Goal: Transaction & Acquisition: Download file/media

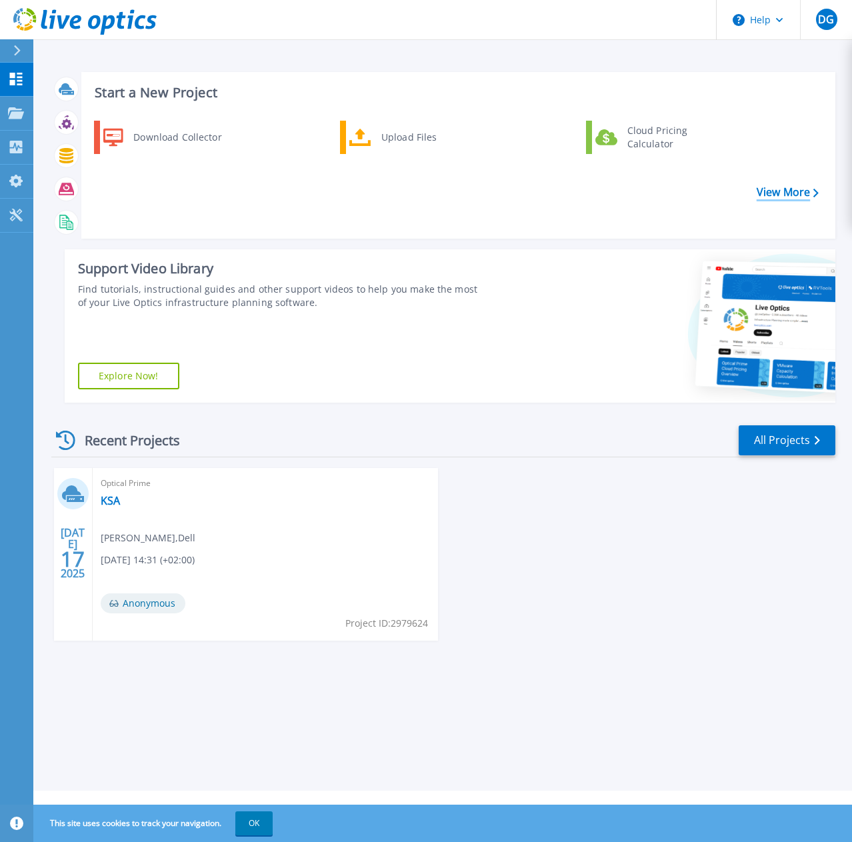
click at [783, 192] on link "View More" at bounding box center [787, 192] width 62 height 13
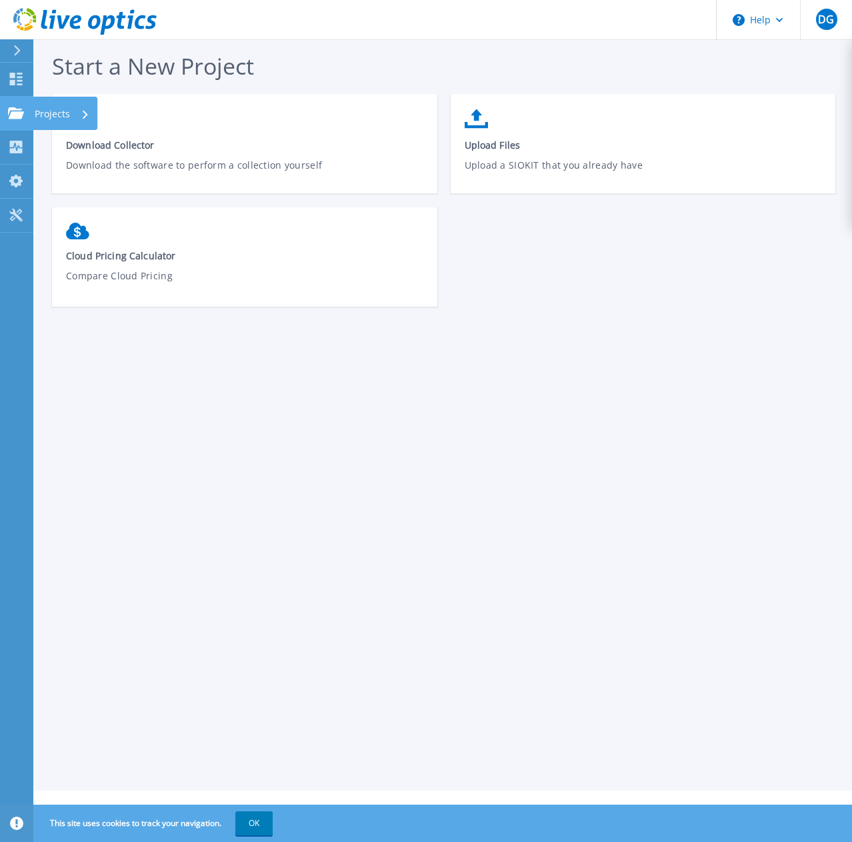
click at [43, 111] on p "Projects" at bounding box center [52, 114] width 35 height 35
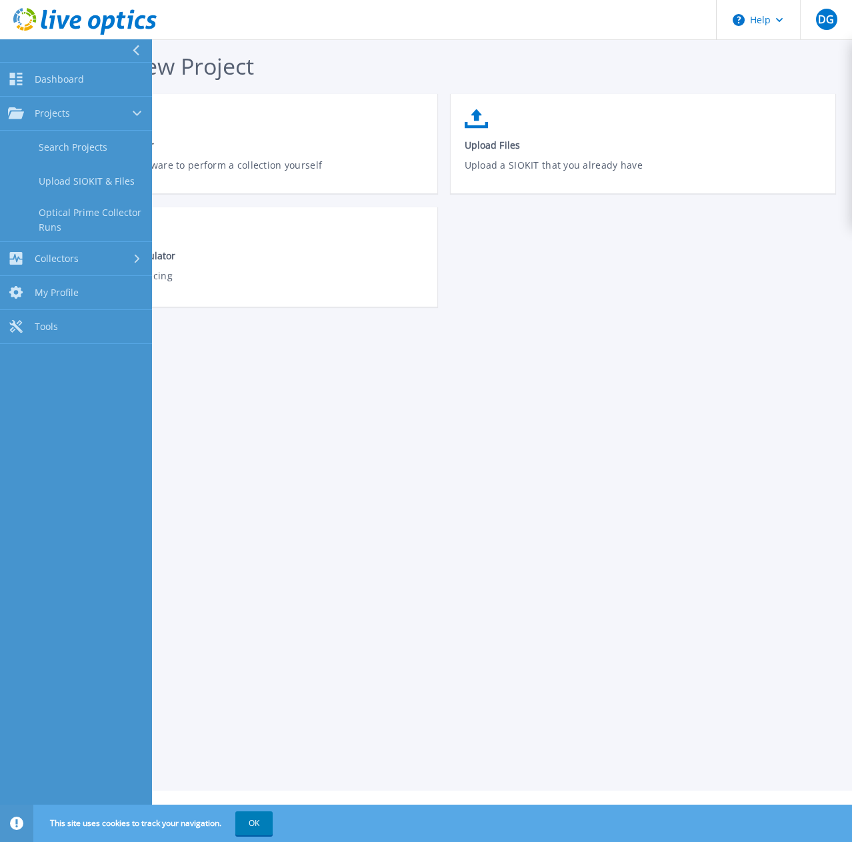
click at [426, 433] on div "Start a New Project Download Collector Download the software to perform a colle…" at bounding box center [442, 395] width 818 height 790
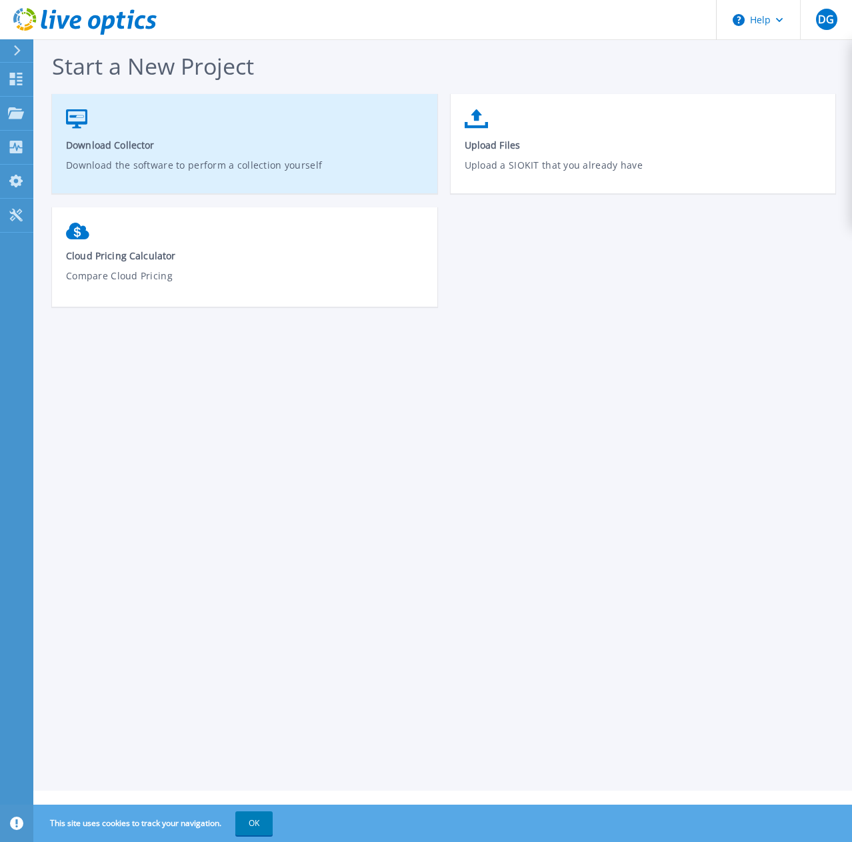
click at [115, 149] on span "Download Collector" at bounding box center [245, 145] width 358 height 13
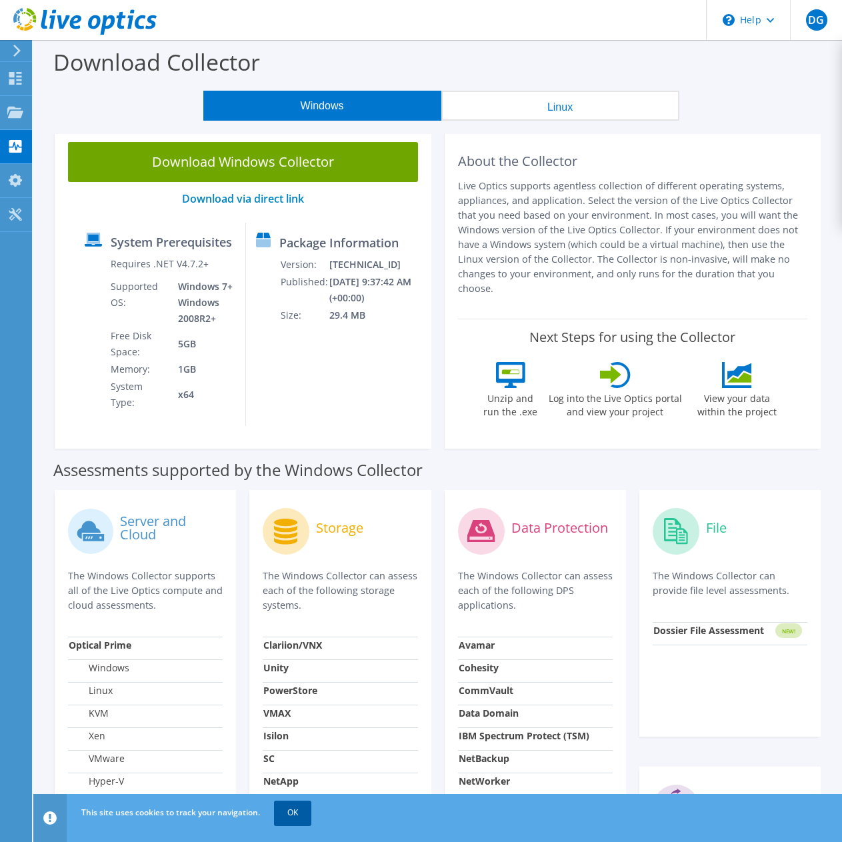
click at [290, 812] on link "OK" at bounding box center [292, 812] width 37 height 24
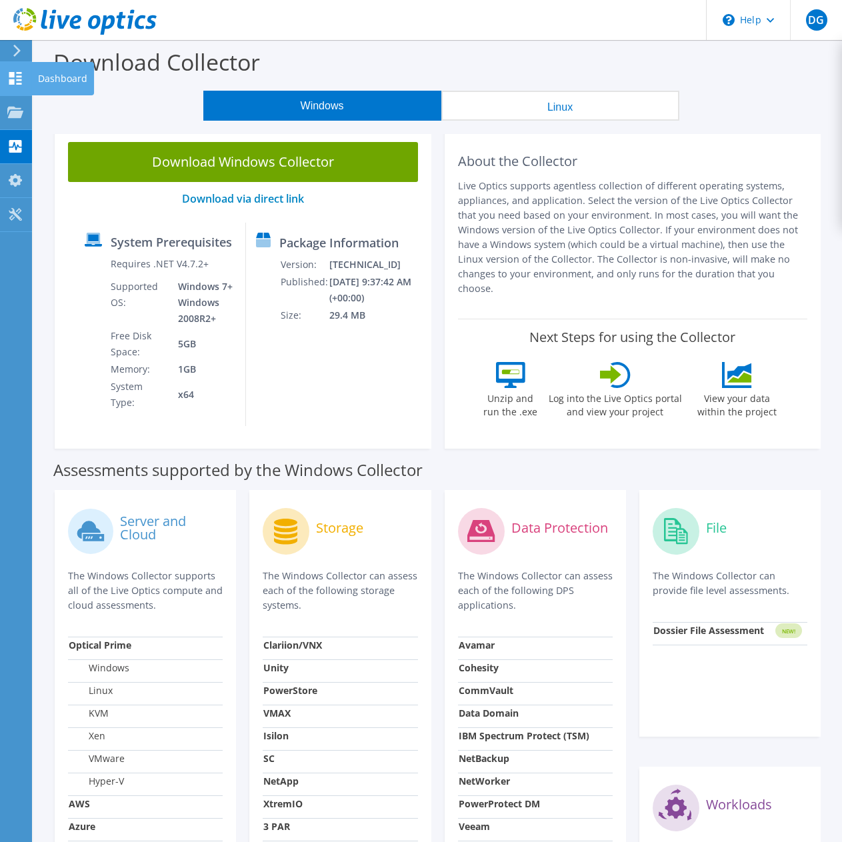
click at [13, 79] on icon at bounding box center [15, 78] width 16 height 13
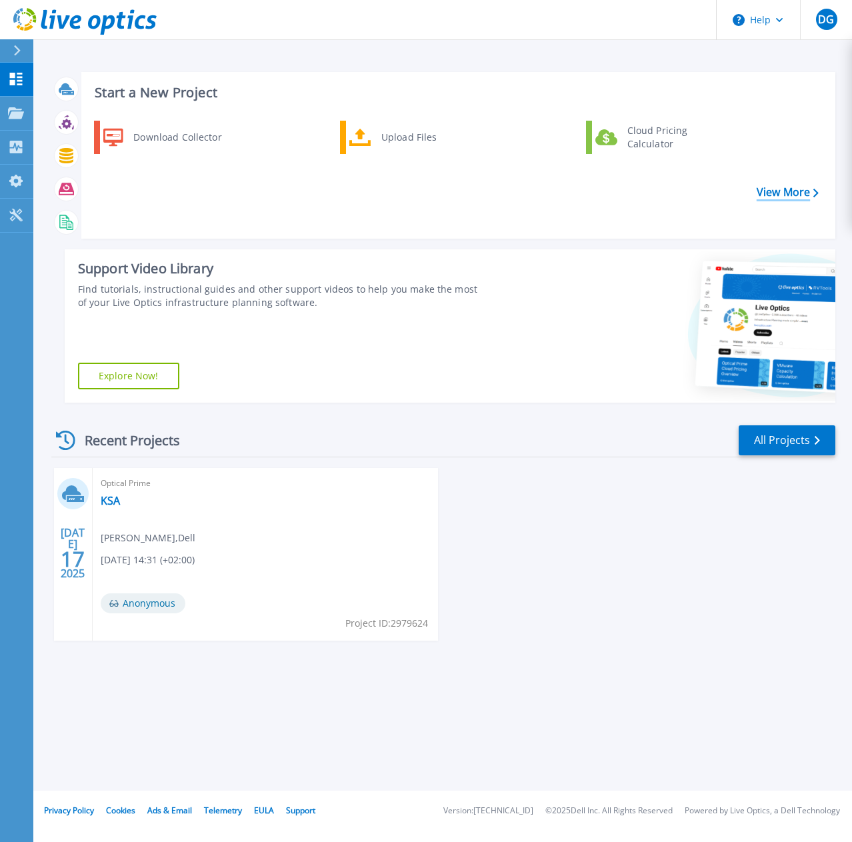
click at [794, 191] on link "View More" at bounding box center [787, 192] width 62 height 13
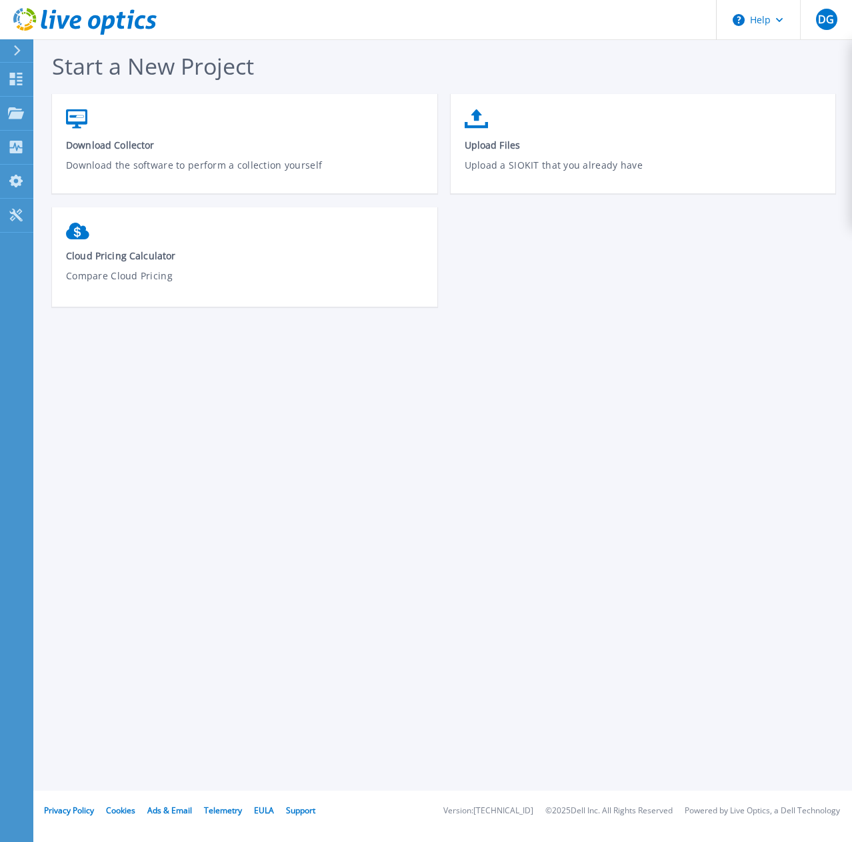
click at [10, 51] on button at bounding box center [16, 50] width 33 height 23
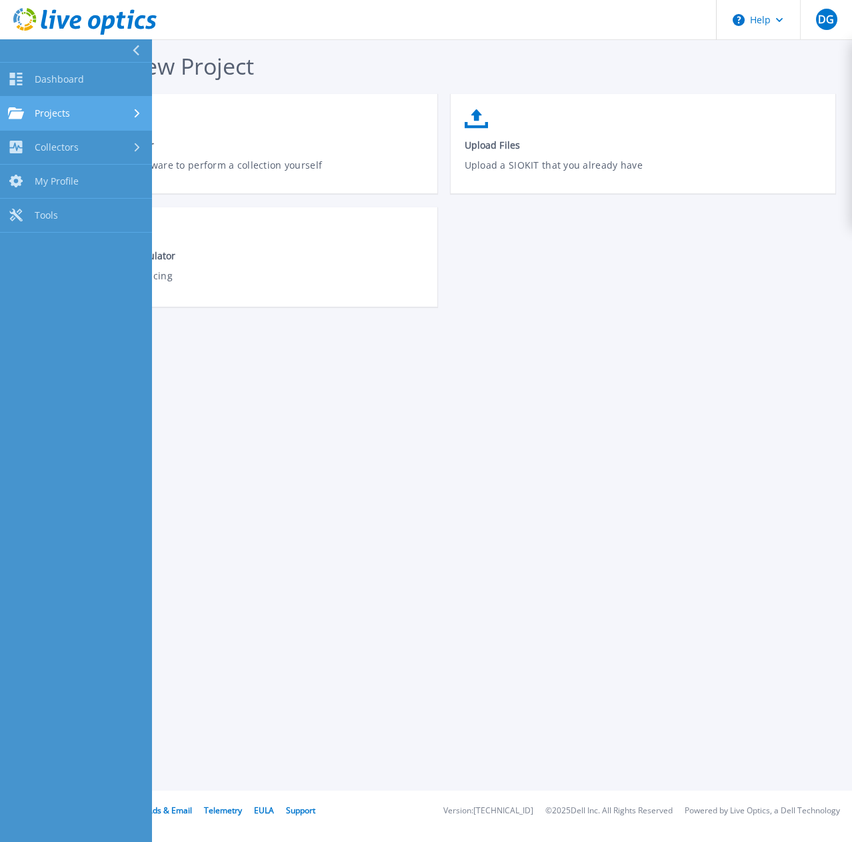
click at [131, 113] on div "Projects" at bounding box center [76, 113] width 136 height 12
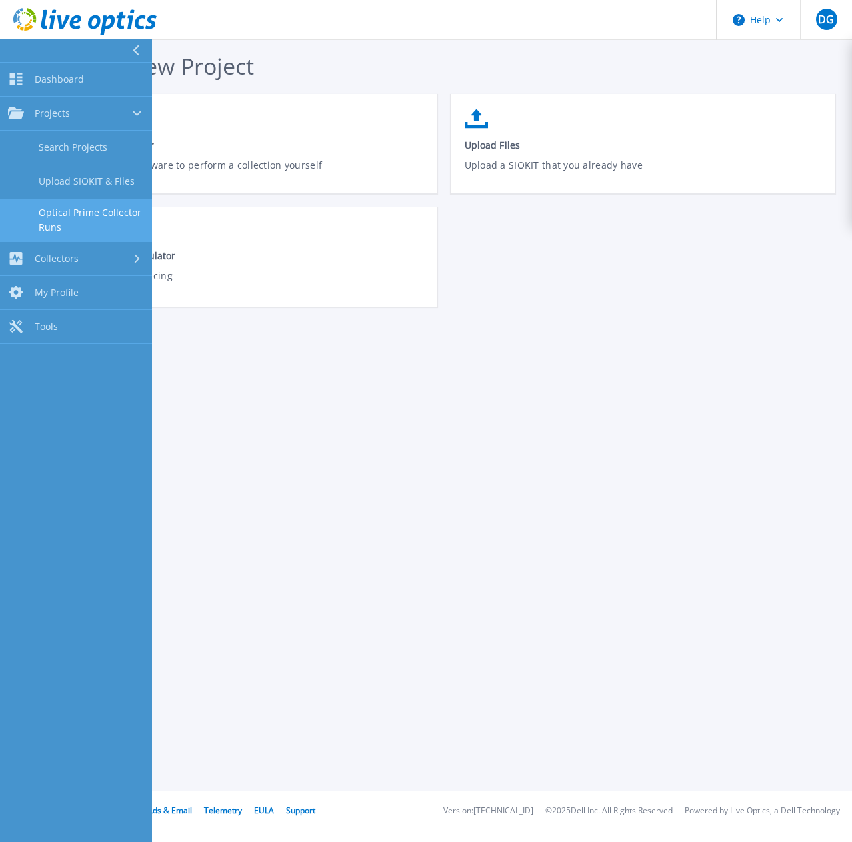
click at [111, 207] on link "Optical Prime Collector Runs" at bounding box center [76, 220] width 152 height 43
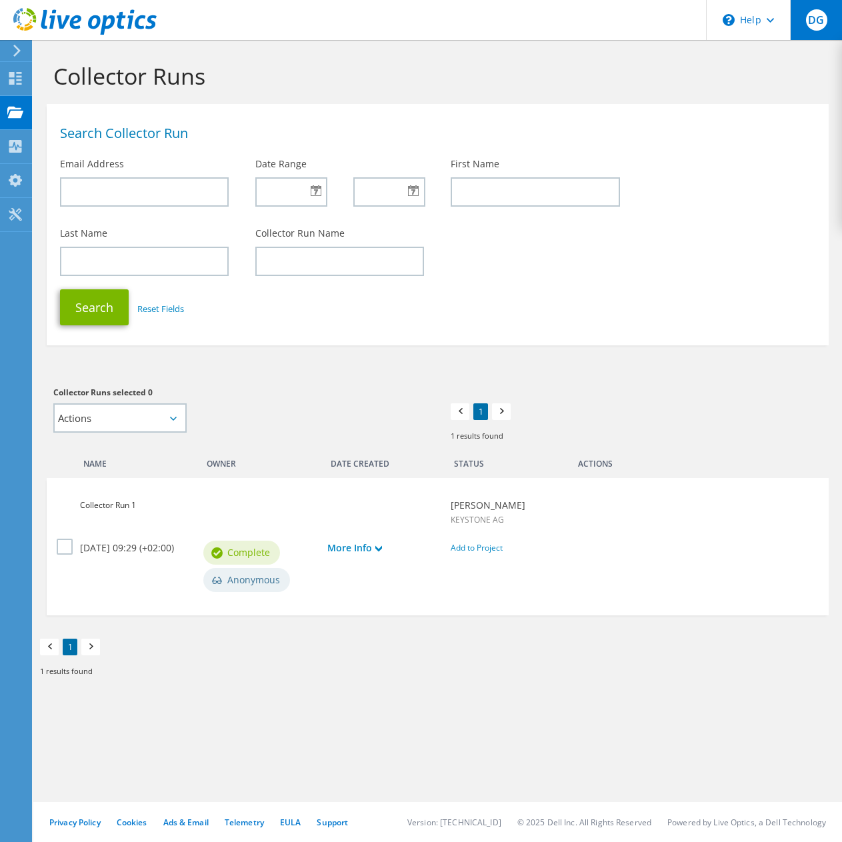
click at [824, 22] on span "DG" at bounding box center [816, 19] width 21 height 21
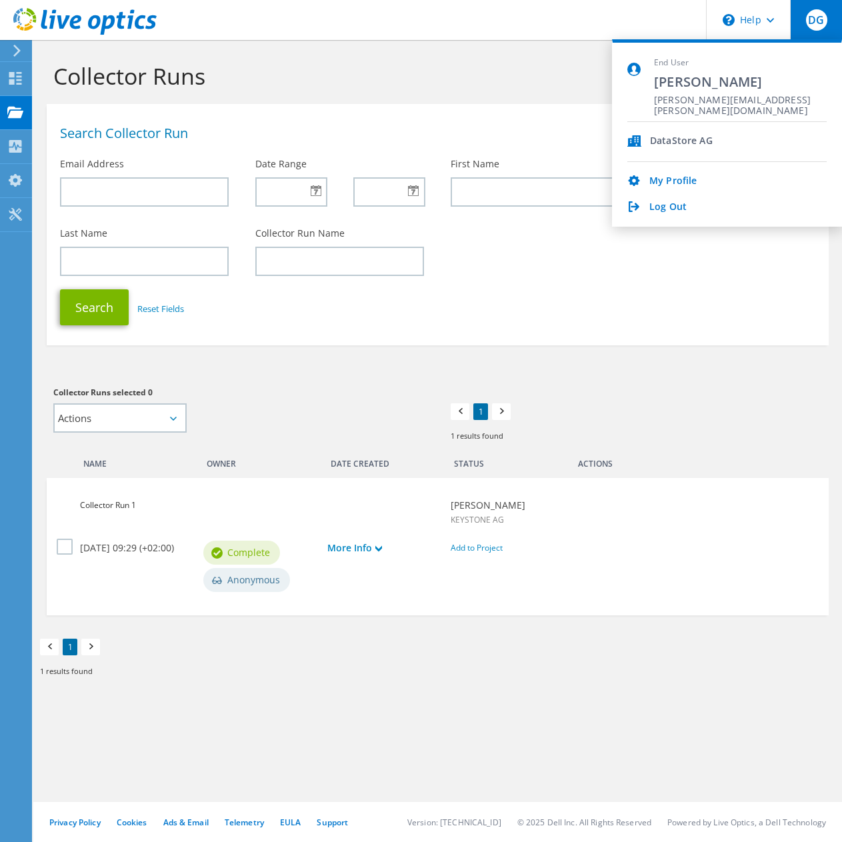
click at [769, 368] on section "Collector Runs Search Collector Run Email Address Date Range First Name Last Na…" at bounding box center [437, 392] width 808 height 705
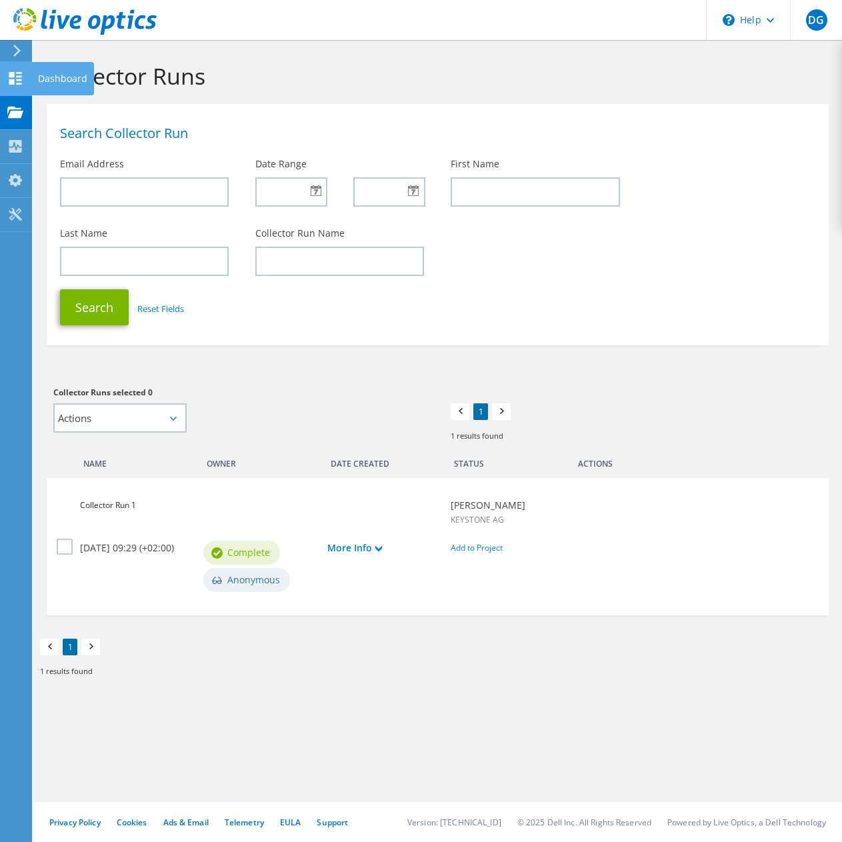
click at [11, 84] on use at bounding box center [15, 78] width 13 height 13
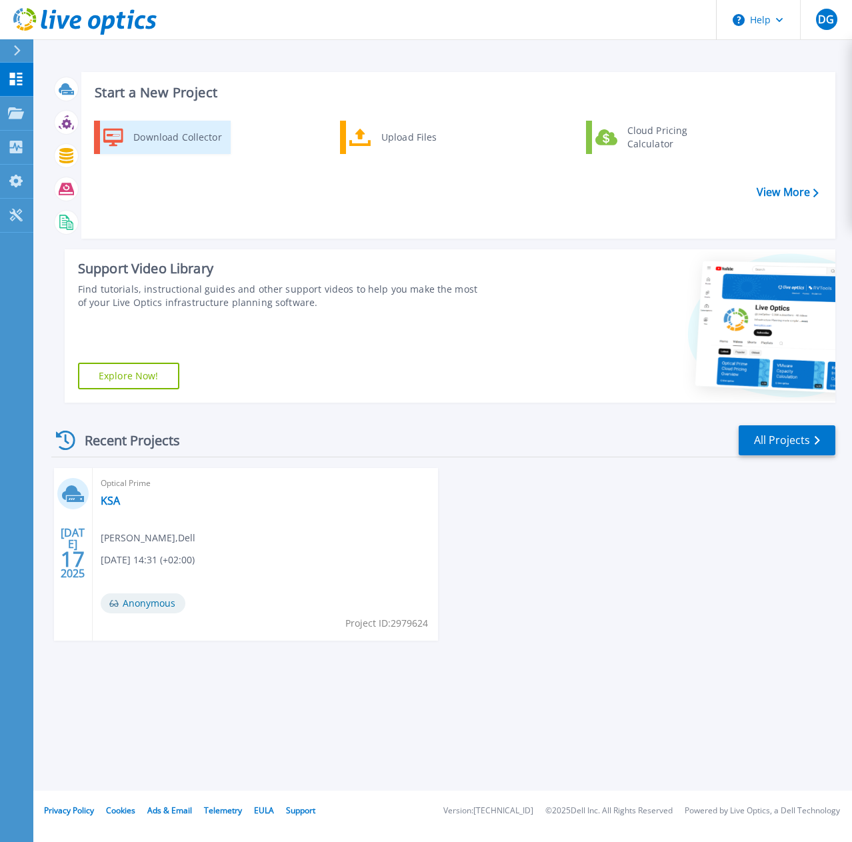
click at [175, 133] on div "Download Collector" at bounding box center [177, 137] width 101 height 27
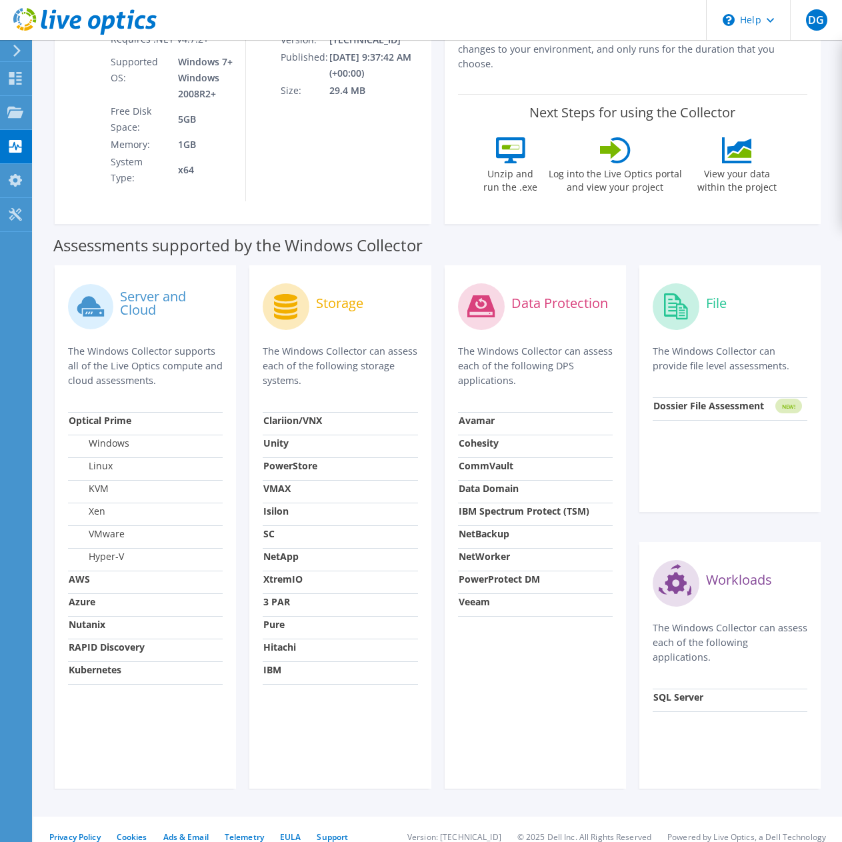
scroll to position [25, 0]
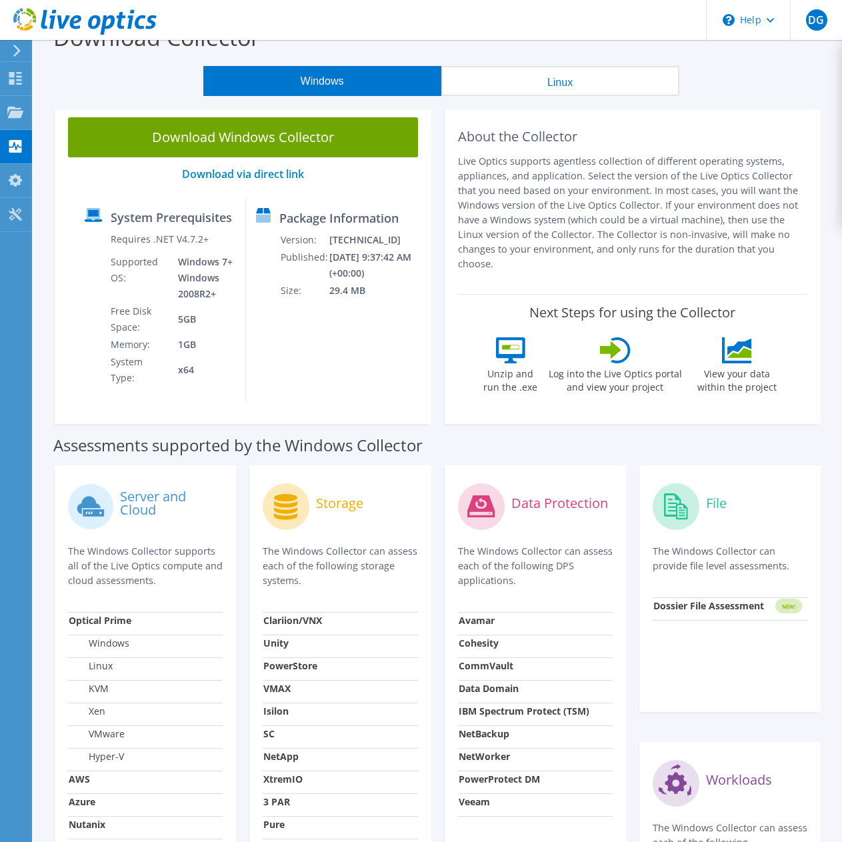
click at [343, 356] on div "Package Information Version: [TECHNICAL_ID] Published: [DATE] 9:37:42 AM (+00:0…" at bounding box center [328, 299] width 165 height 203
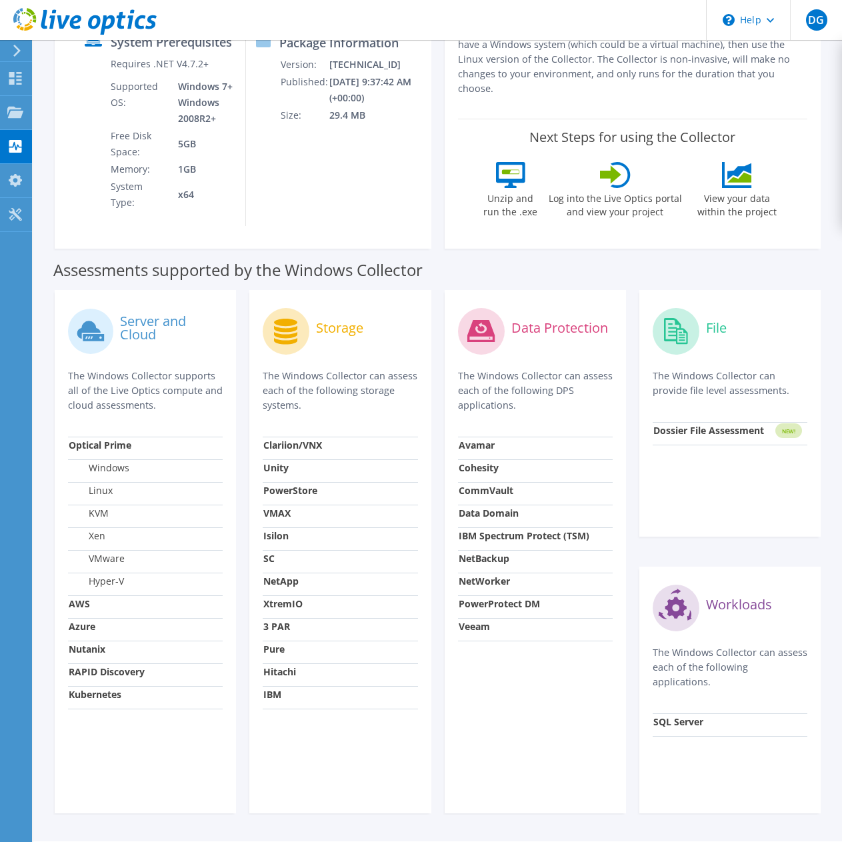
scroll to position [0, 0]
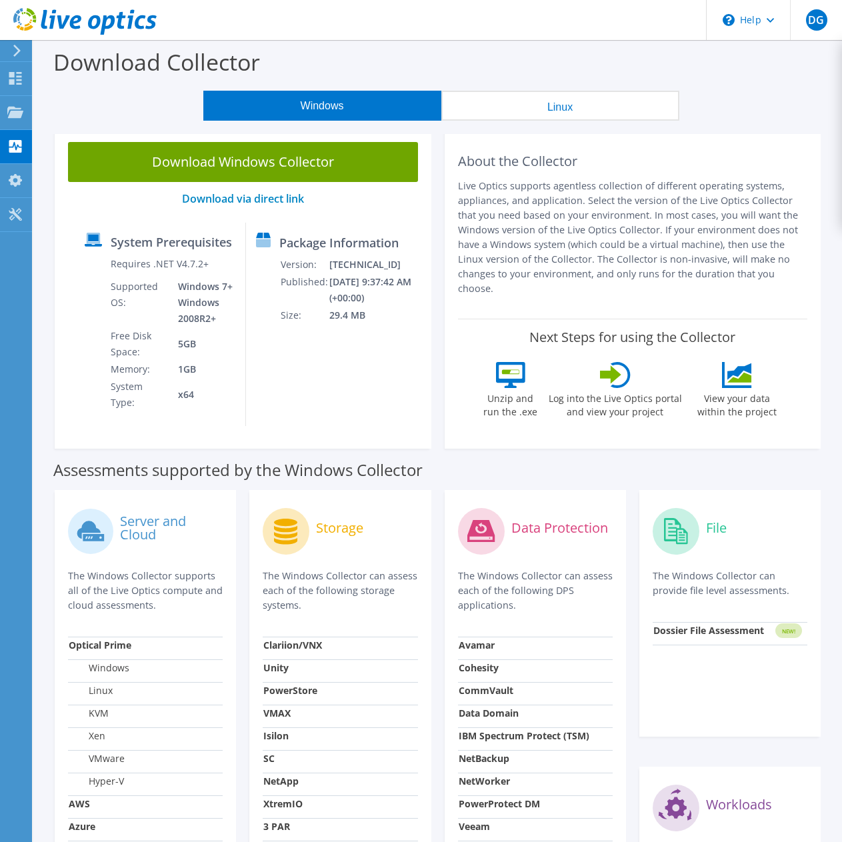
click at [19, 51] on use at bounding box center [16, 51] width 7 height 12
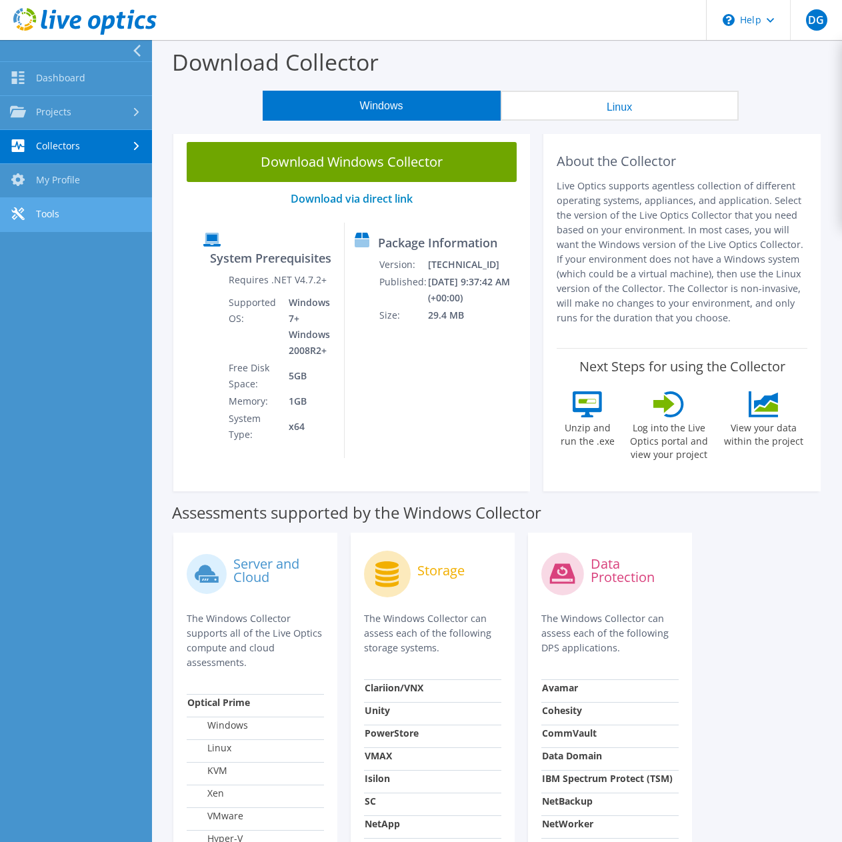
click at [48, 217] on link "Tools" at bounding box center [76, 215] width 152 height 34
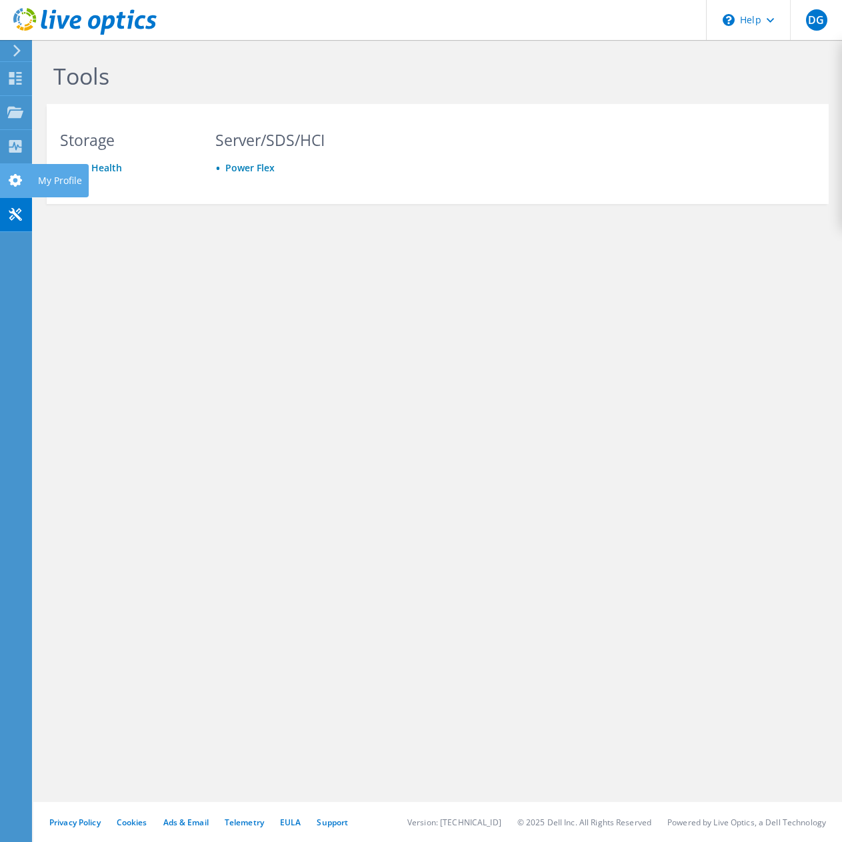
click at [13, 177] on use at bounding box center [15, 180] width 13 height 13
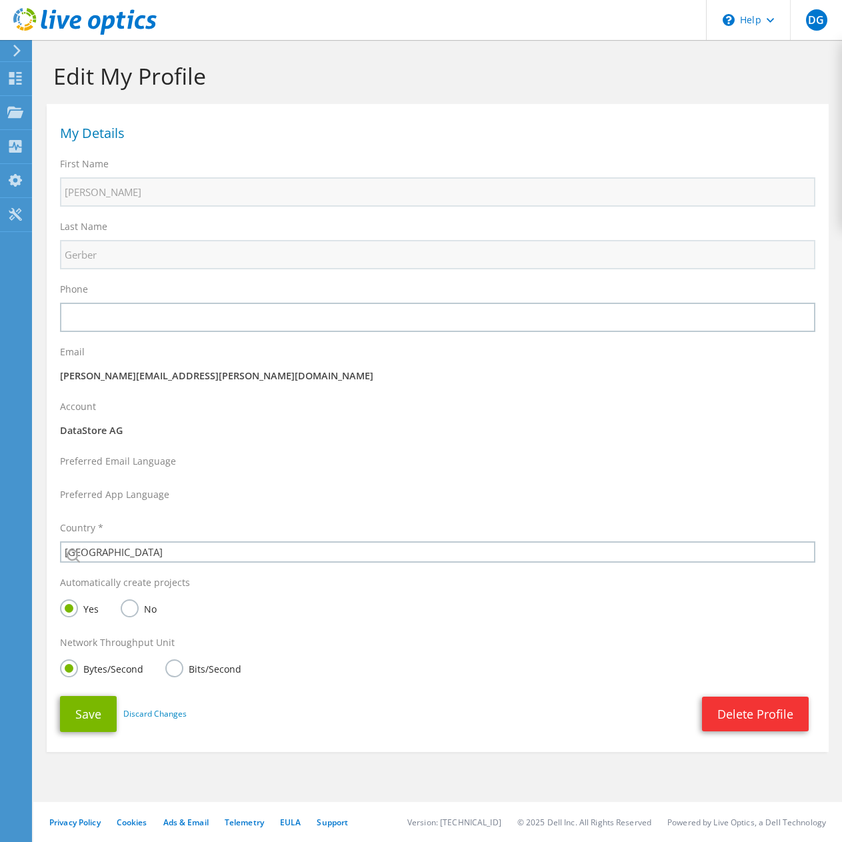
select select "42"
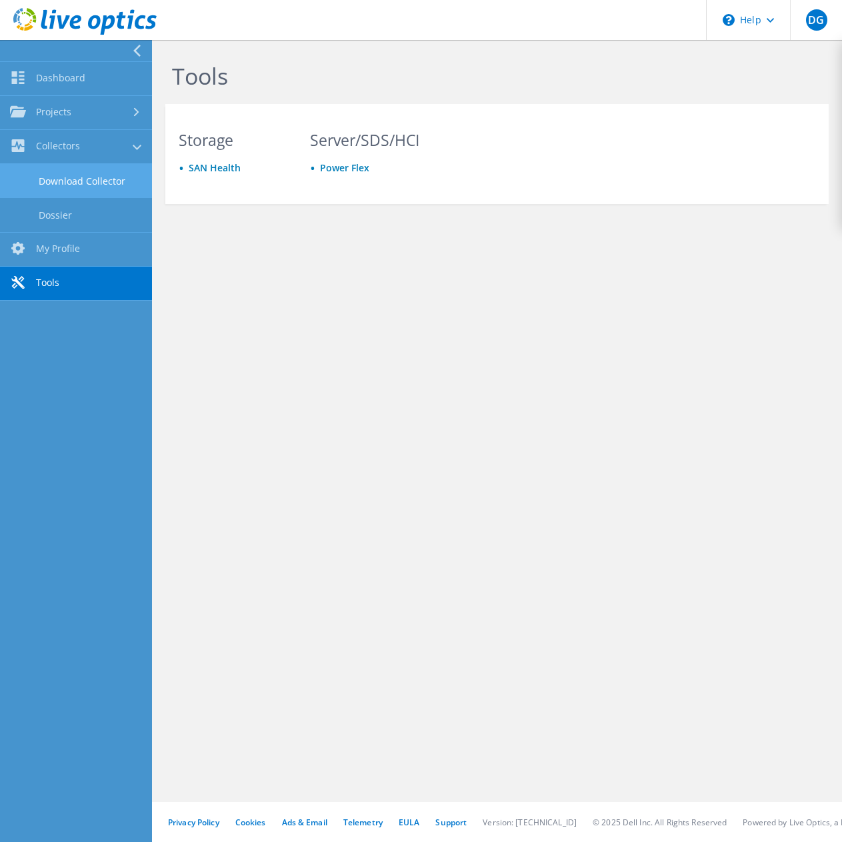
click at [87, 181] on link "Download Collector" at bounding box center [76, 181] width 152 height 34
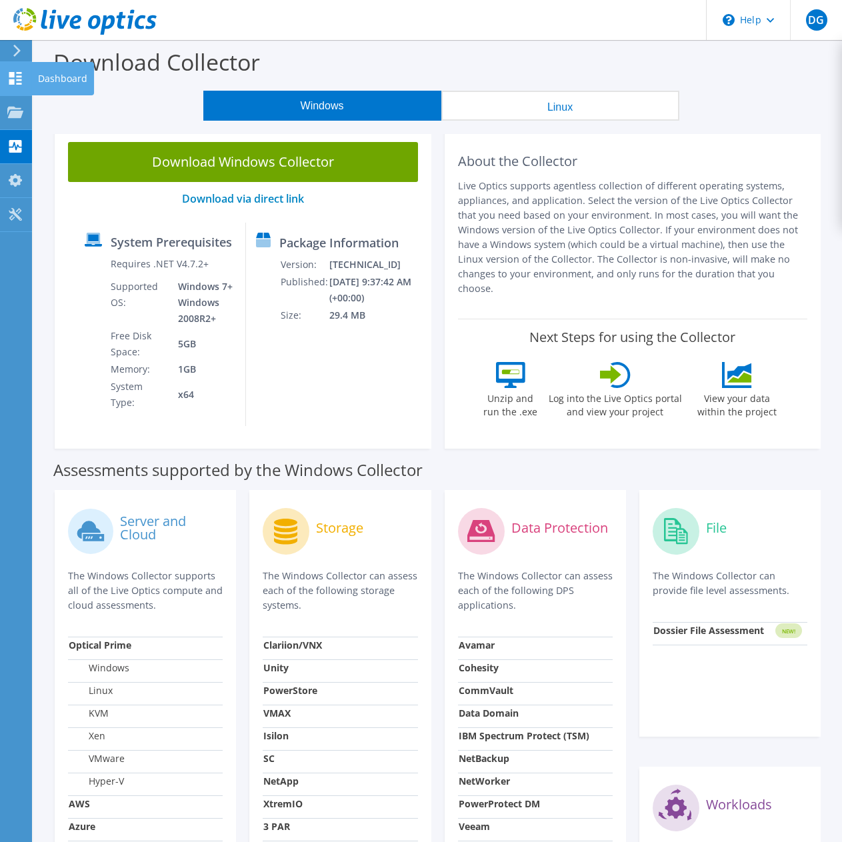
click at [22, 75] on icon at bounding box center [15, 78] width 16 height 13
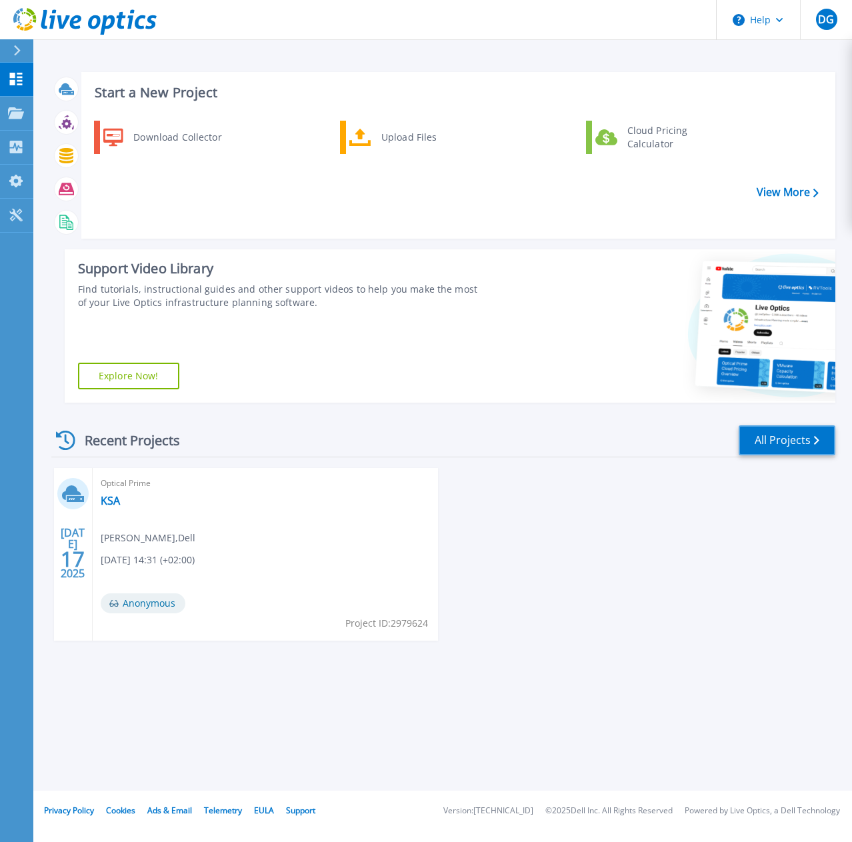
click at [773, 438] on link "All Projects" at bounding box center [786, 440] width 97 height 30
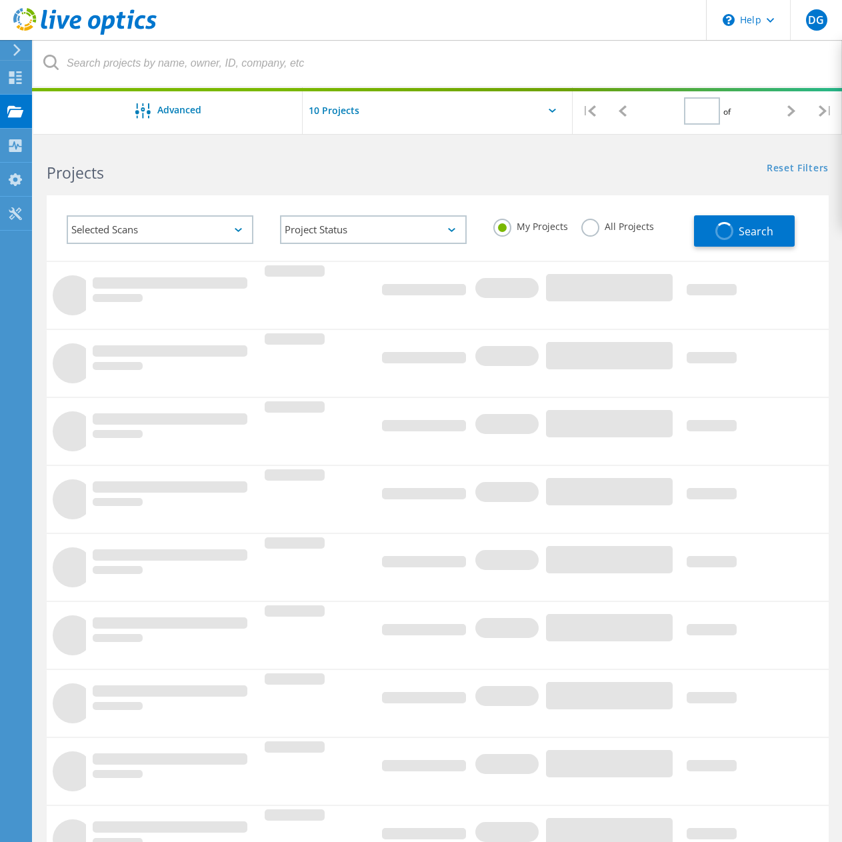
type input "1"
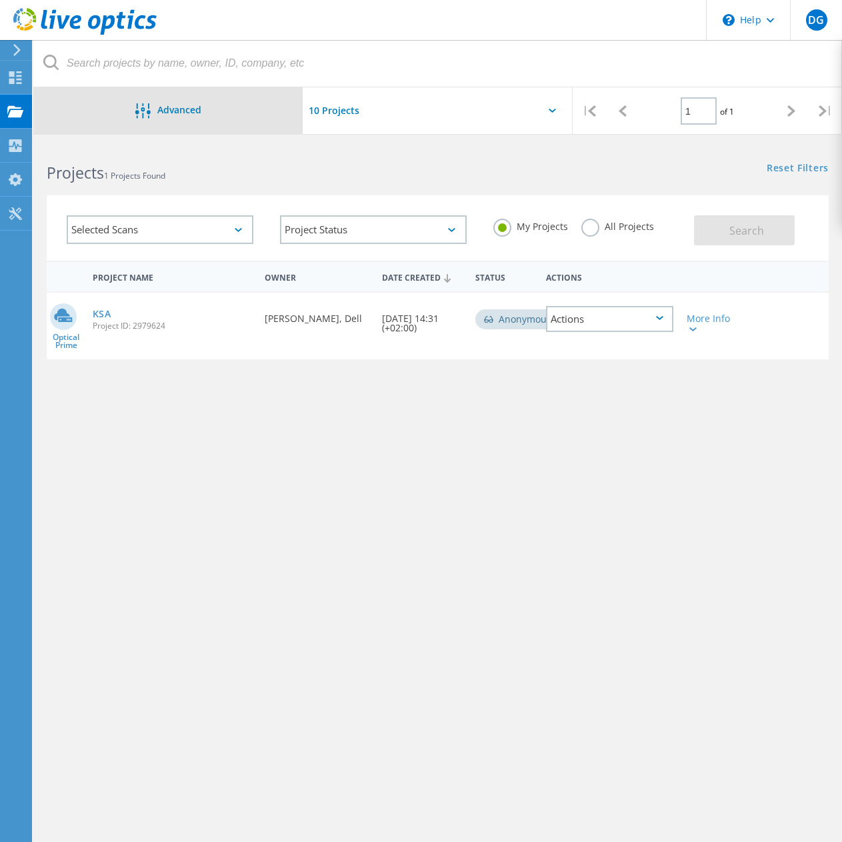
click at [197, 106] on span "Advanced" at bounding box center [179, 109] width 44 height 9
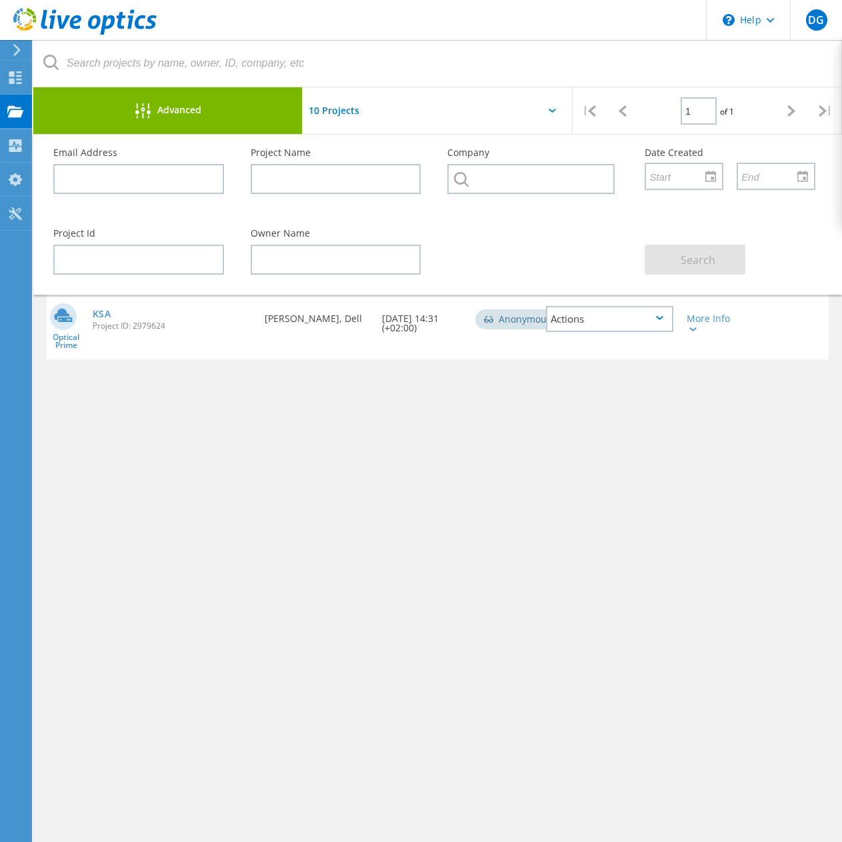
click at [197, 107] on span "Advanced" at bounding box center [179, 109] width 44 height 9
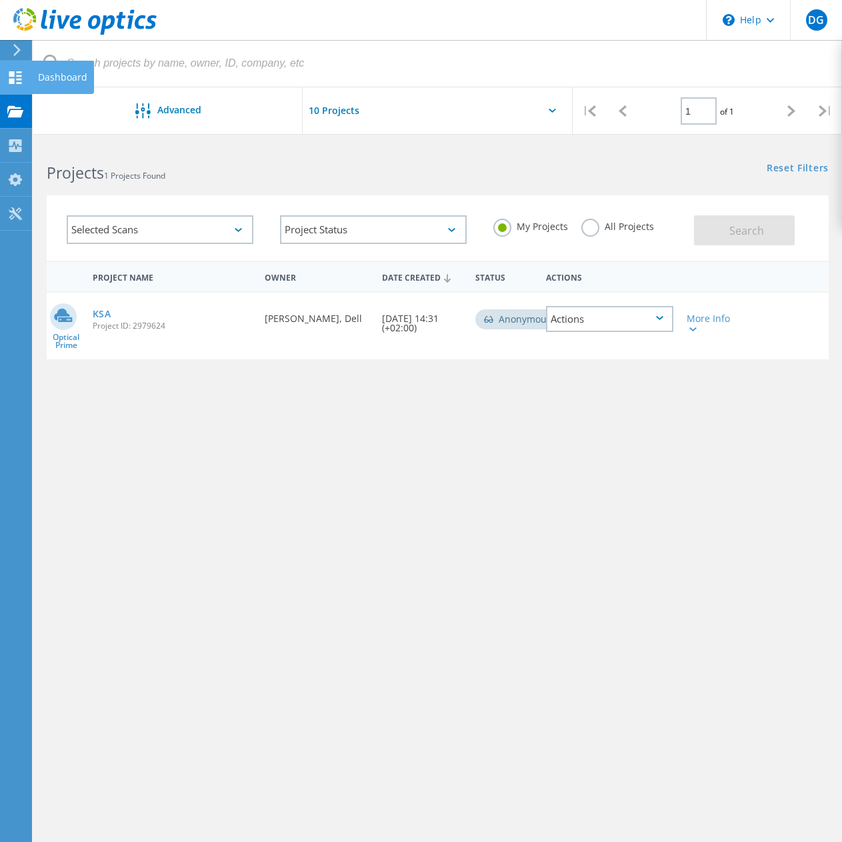
click at [10, 79] on use at bounding box center [15, 77] width 13 height 13
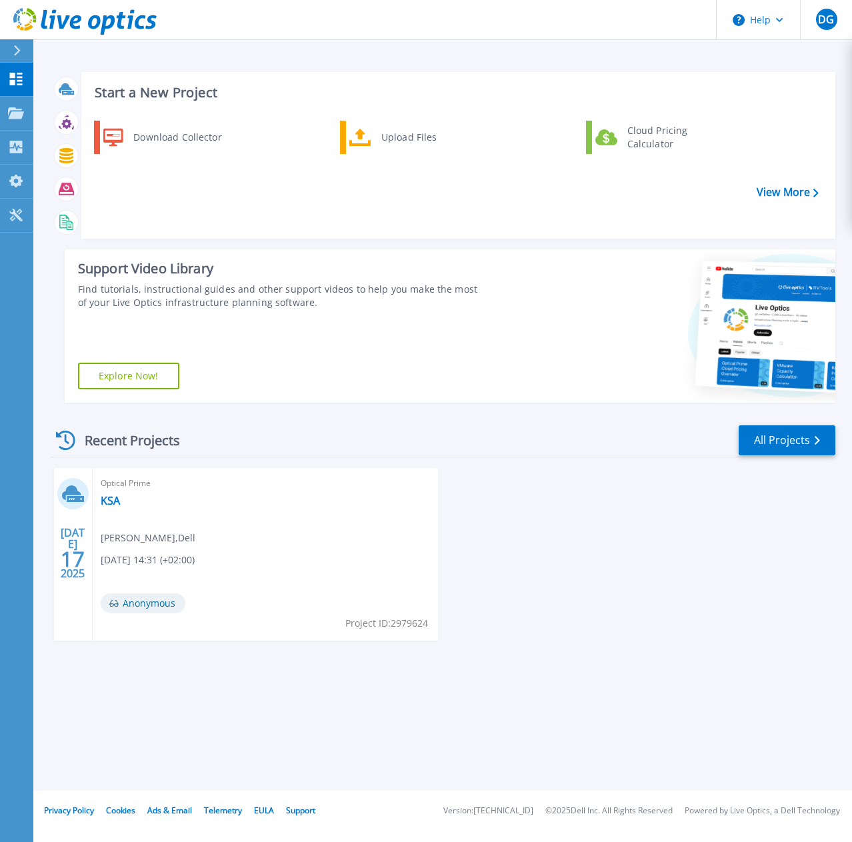
click at [14, 49] on icon at bounding box center [16, 50] width 7 height 11
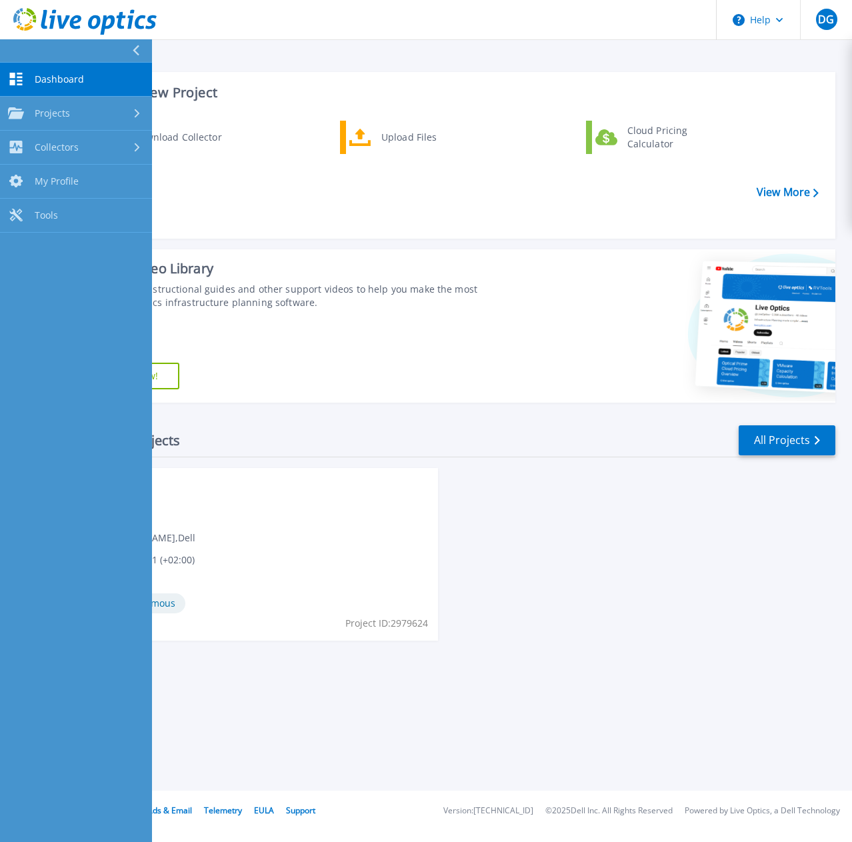
click at [41, 77] on span "Dashboard" at bounding box center [59, 79] width 49 height 12
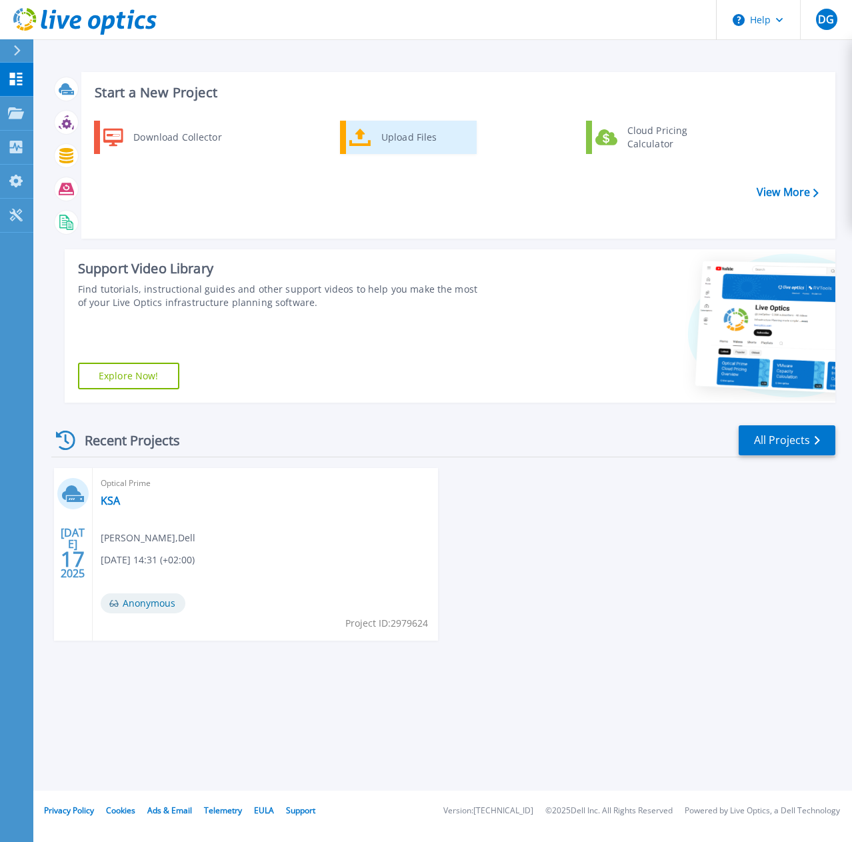
click at [358, 146] on icon at bounding box center [360, 138] width 22 height 18
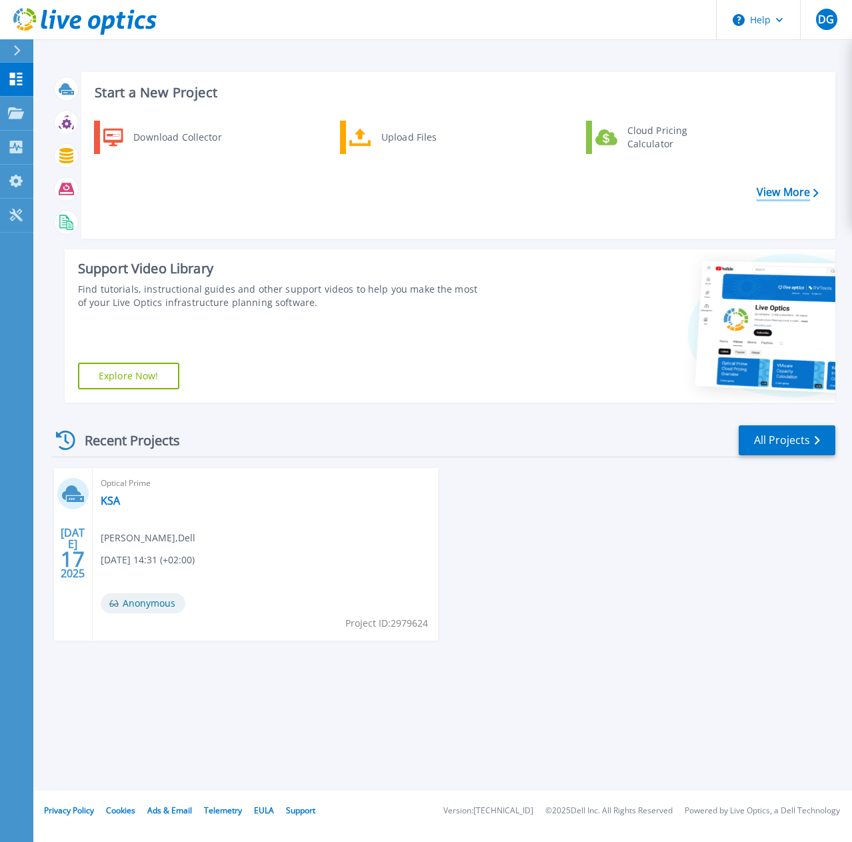
click at [782, 195] on link "View More" at bounding box center [787, 192] width 62 height 13
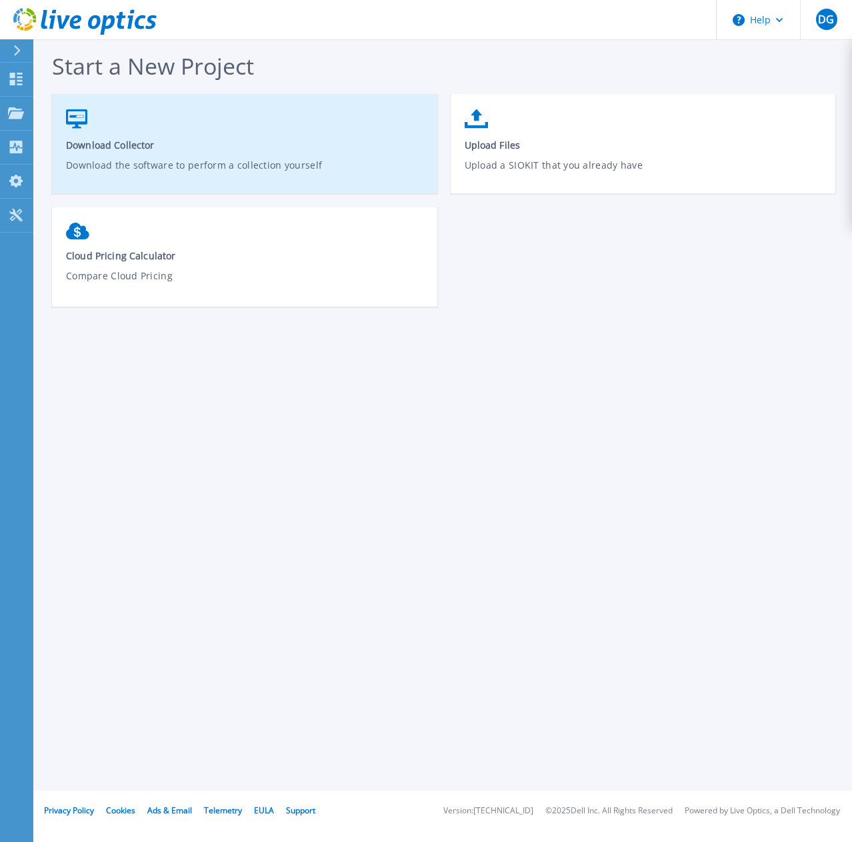
click at [220, 137] on link "Download Collector Download the software to perform a collection yourself" at bounding box center [244, 150] width 385 height 95
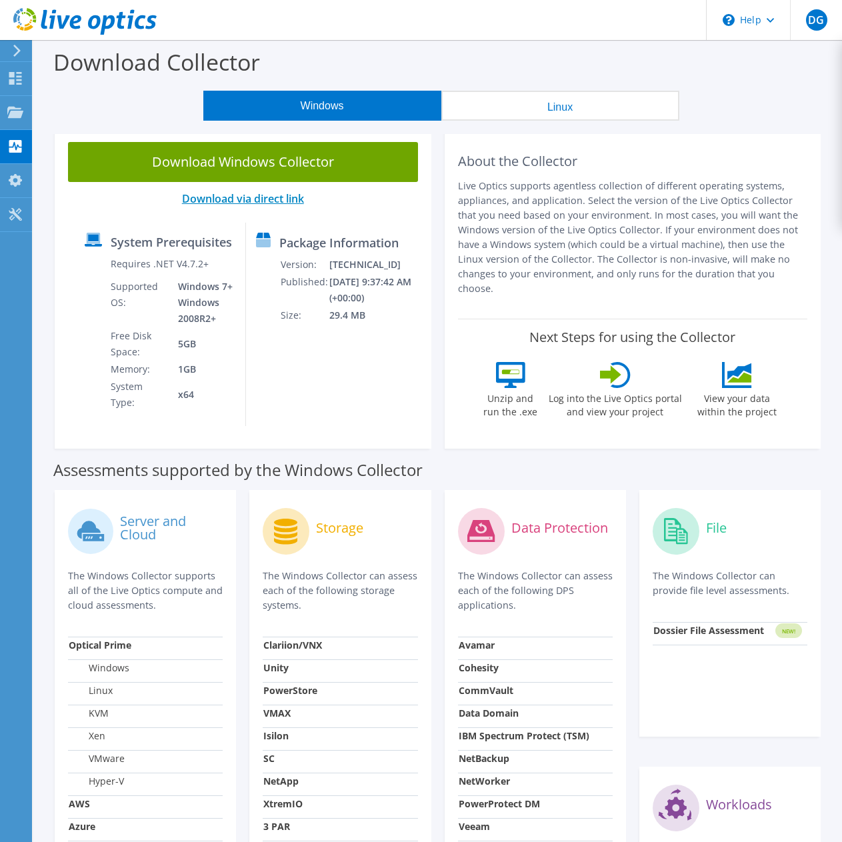
click at [247, 197] on link "Download via direct link" at bounding box center [243, 198] width 122 height 15
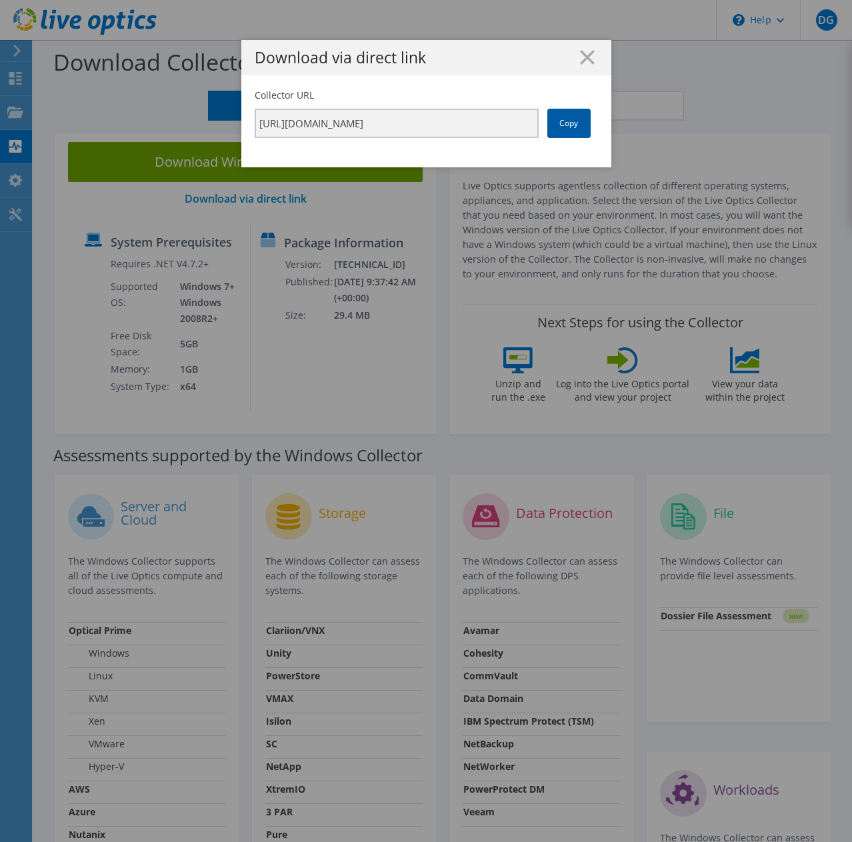
click at [553, 128] on link "Copy" at bounding box center [568, 123] width 43 height 29
click at [582, 58] on line at bounding box center [586, 57] width 13 height 13
